Goal: Task Accomplishment & Management: Use online tool/utility

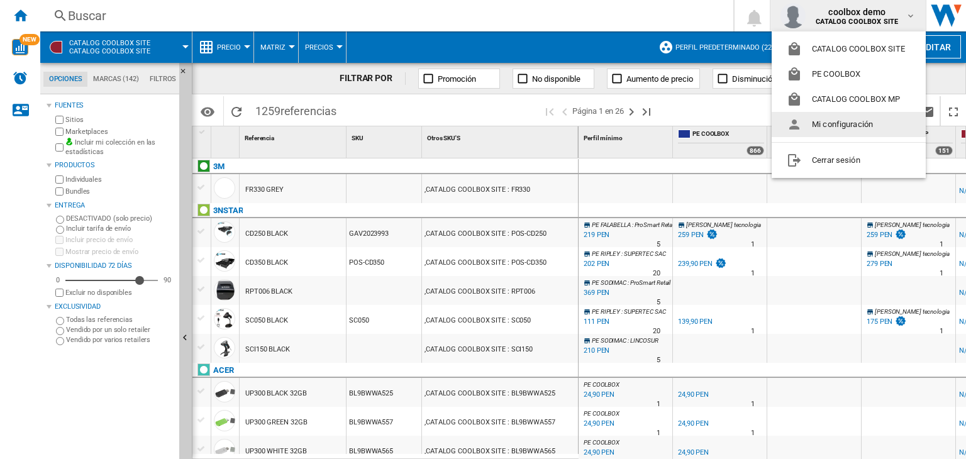
click at [453, 108] on md-backdrop at bounding box center [483, 229] width 966 height 459
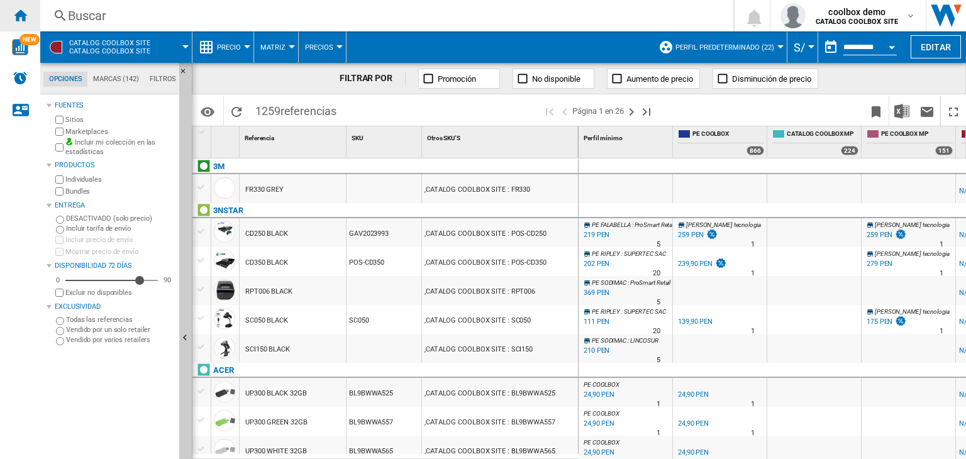
click at [16, 17] on ng-md-icon "Inicio" at bounding box center [20, 15] width 15 height 15
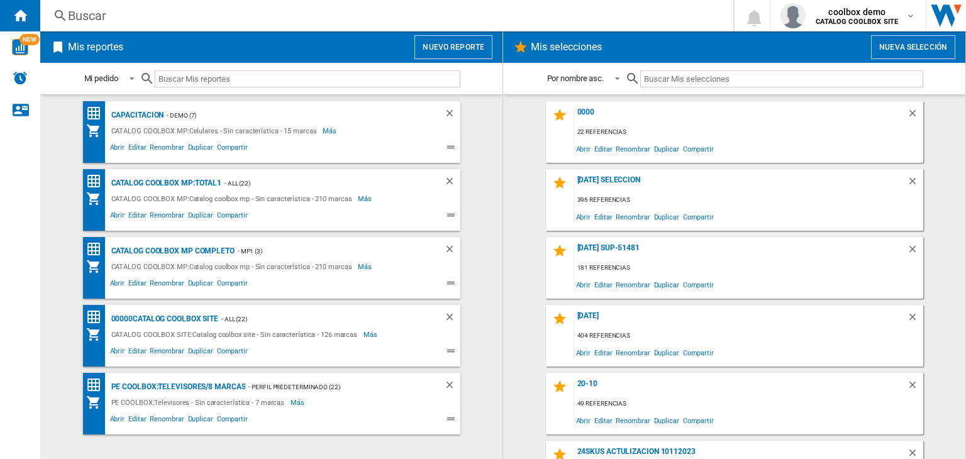
click at [479, 48] on button "Nuevo reporte" at bounding box center [454, 47] width 78 height 24
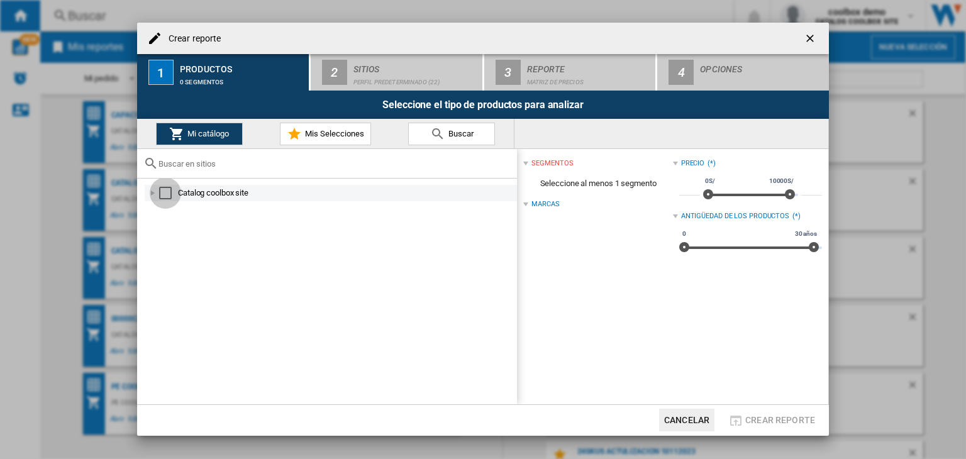
click at [164, 191] on div "Select" at bounding box center [165, 193] width 13 height 13
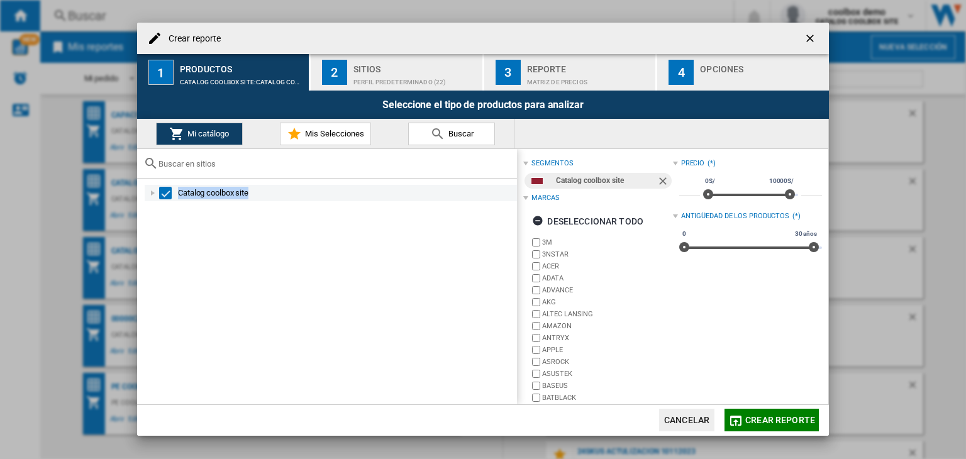
drag, startPoint x: 242, startPoint y: 192, endPoint x: 176, endPoint y: 193, distance: 65.4
click at [176, 193] on div "Catalog coolbox site" at bounding box center [331, 193] width 372 height 16
copy div "Catalog coolbox site"
click at [760, 421] on span "Crear reporte" at bounding box center [780, 420] width 70 height 10
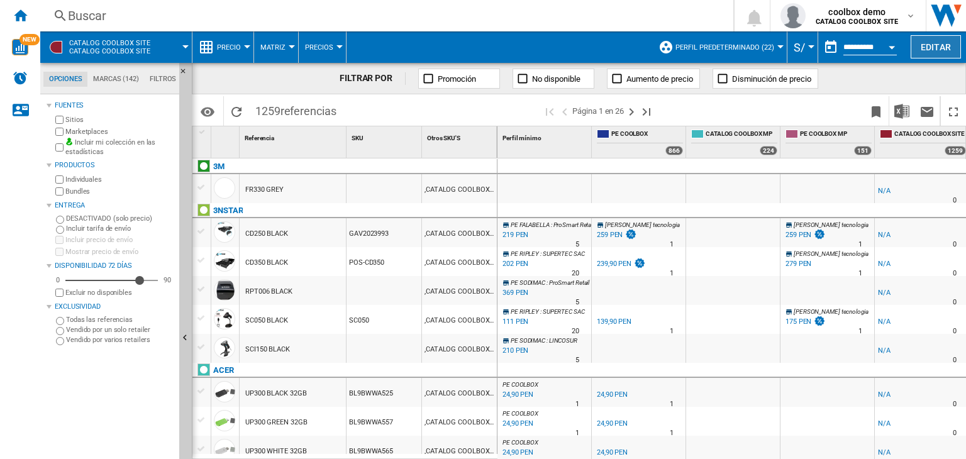
click at [924, 46] on button "Editar" at bounding box center [936, 46] width 50 height 23
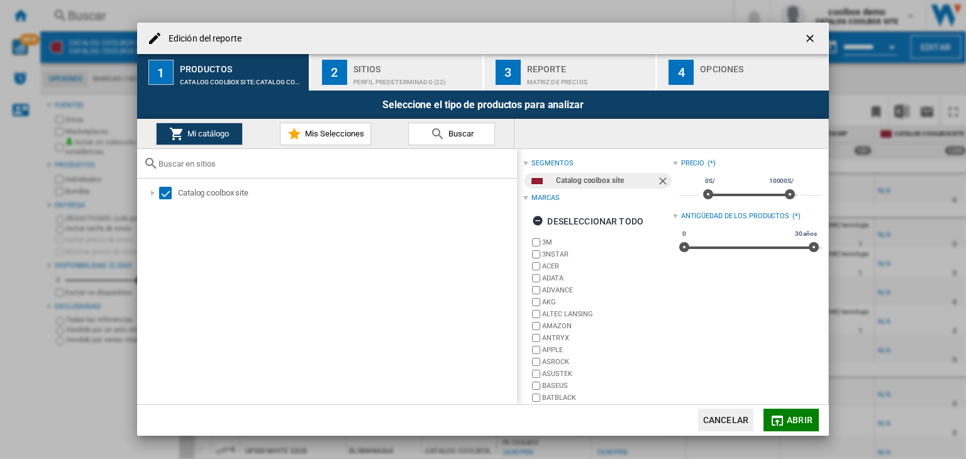
click at [535, 83] on div "Matriz de precios" at bounding box center [589, 78] width 124 height 13
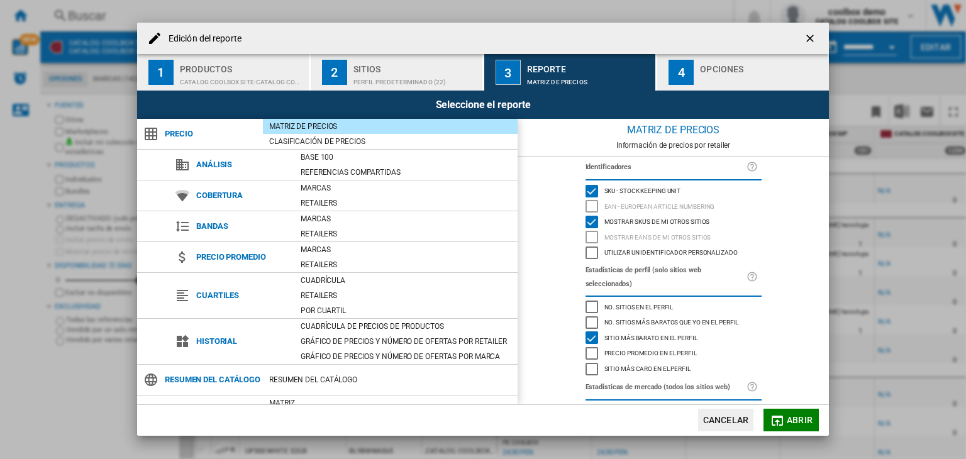
drag, startPoint x: 711, startPoint y: 223, endPoint x: 554, endPoint y: 226, distance: 157.9
click at [554, 226] on div "Identificadores SKU - Stock Keeping Unit EAN - European Article Numbering Mostr…" at bounding box center [673, 280] width 311 height 247
click at [809, 36] on ng-md-icon "getI18NText('BUTTONS.CLOSE_DIALOG')" at bounding box center [811, 39] width 15 height 15
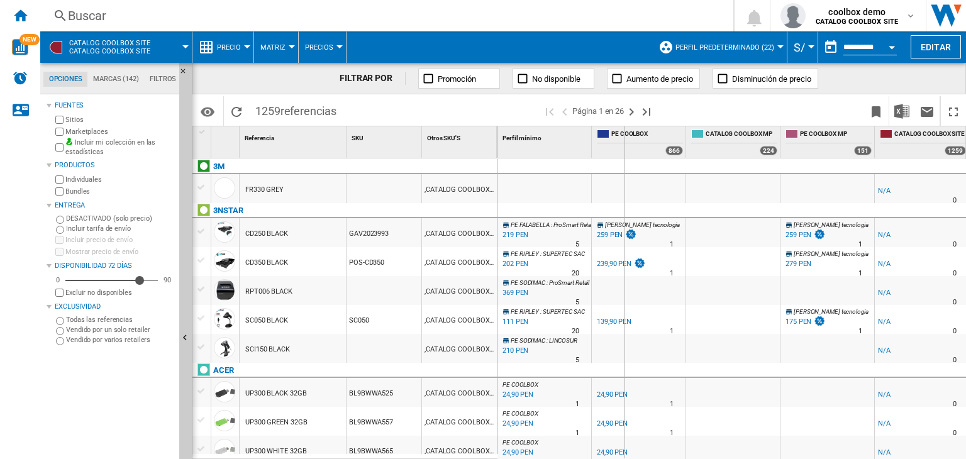
drag, startPoint x: 496, startPoint y: 149, endPoint x: 624, endPoint y: 164, distance: 129.2
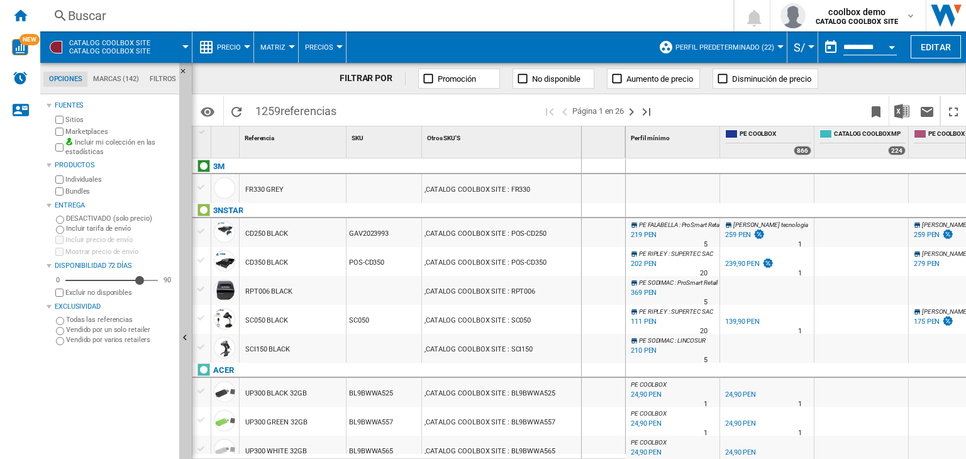
drag, startPoint x: 623, startPoint y: 144, endPoint x: 581, endPoint y: 147, distance: 42.8
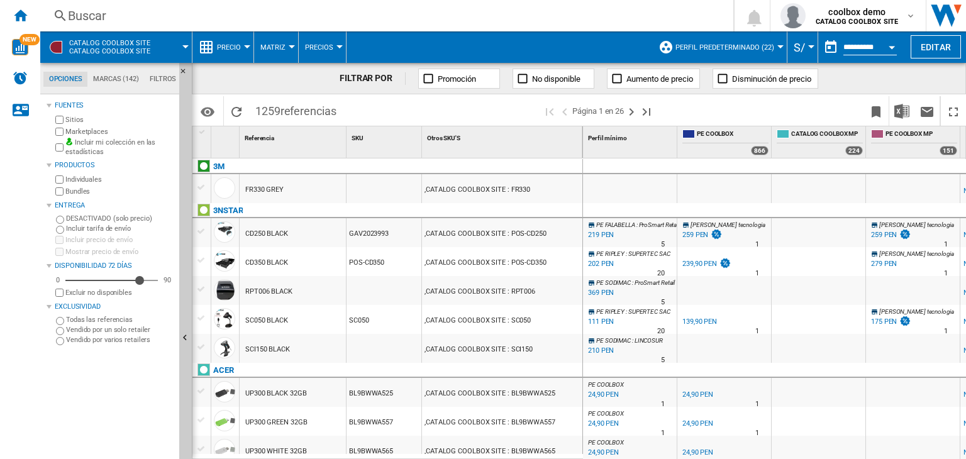
click at [928, 33] on md-menu-bar "CATALOG COOLBOX SITE Catalog coolbox site Precio Precio Matriz de precios Clasi…" at bounding box center [503, 46] width 926 height 31
click at [930, 39] on button "Editar" at bounding box center [936, 46] width 50 height 23
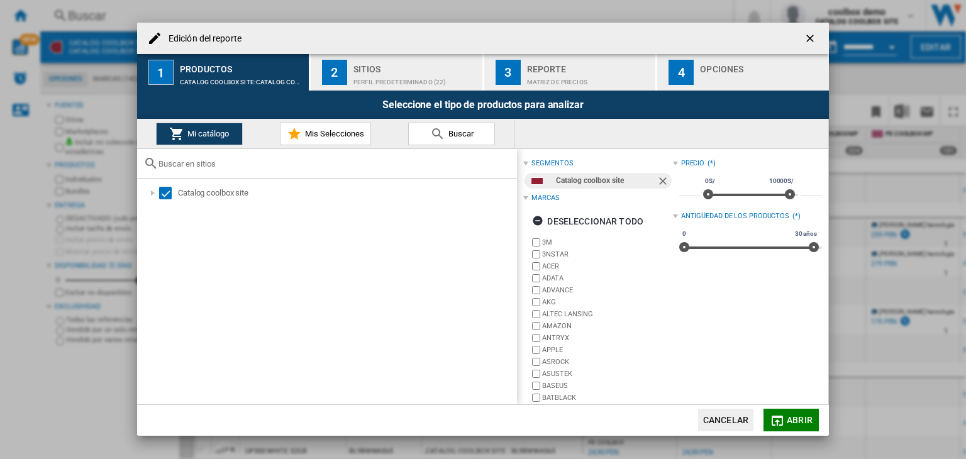
click at [566, 71] on div "Reporte" at bounding box center [589, 65] width 124 height 13
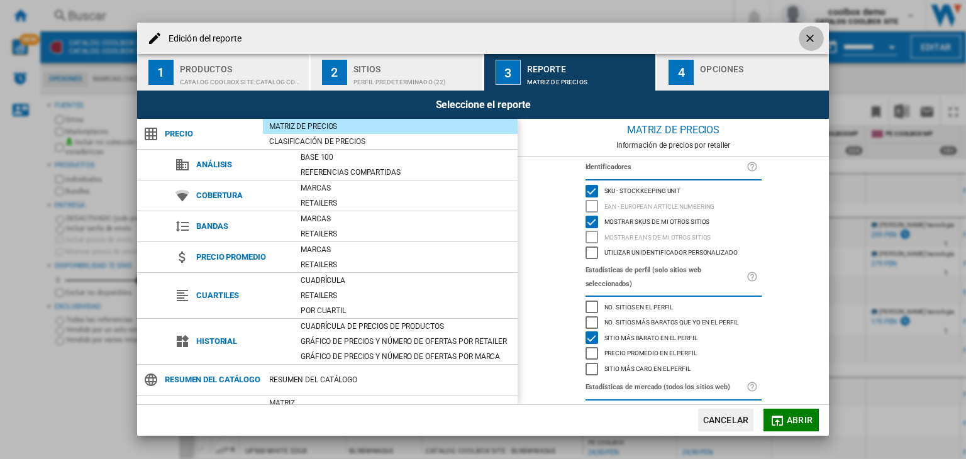
click at [811, 37] on ng-md-icon "getI18NText('BUTTONS.CLOSE_DIALOG')" at bounding box center [811, 39] width 15 height 15
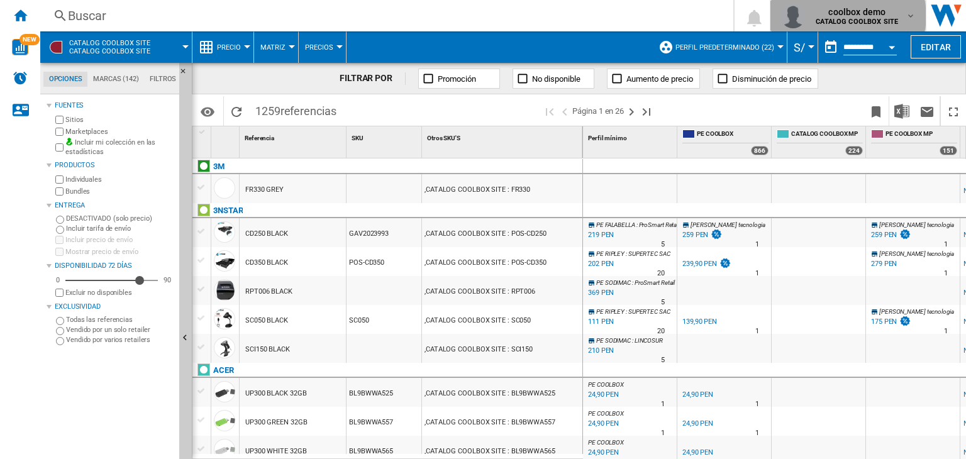
click at [841, 16] on span "coolbox demo" at bounding box center [857, 12] width 82 height 13
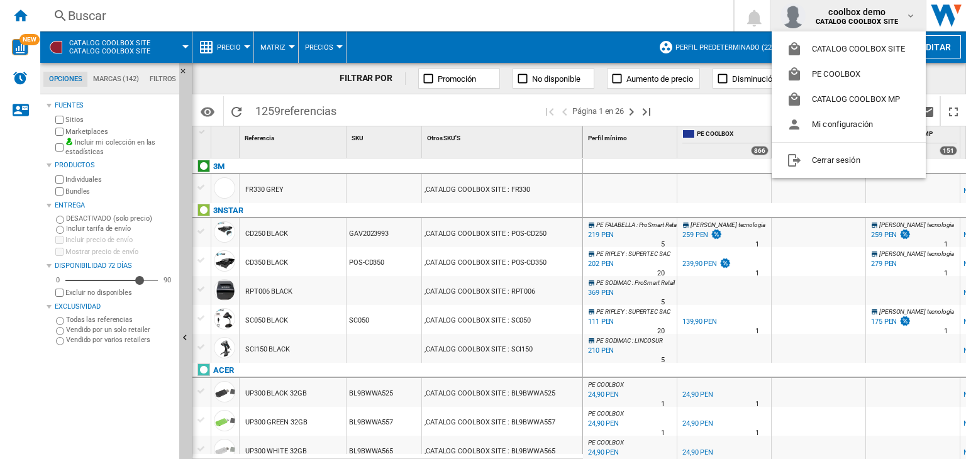
click at [551, 138] on md-backdrop at bounding box center [483, 229] width 966 height 459
